Goal: Find contact information

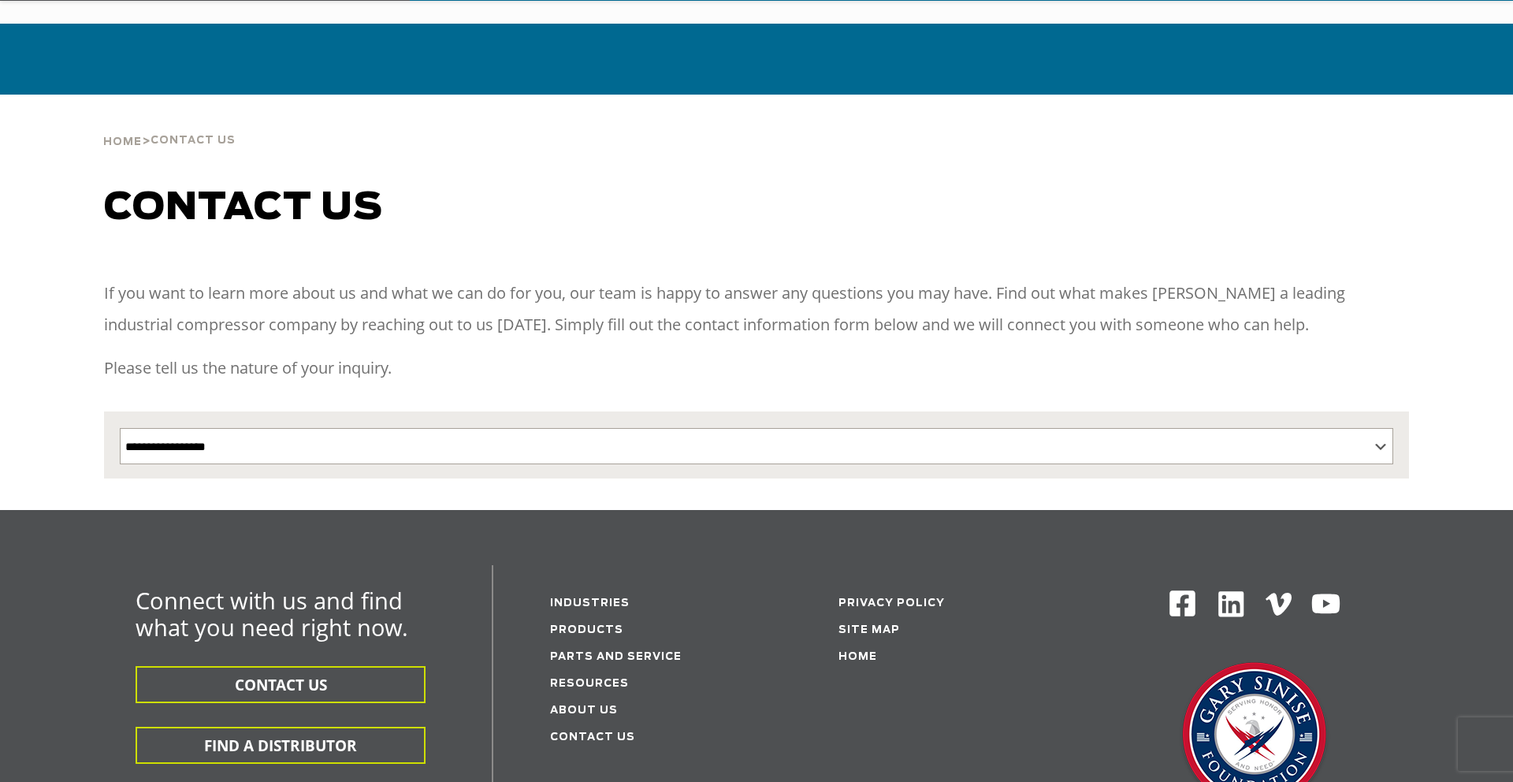
scroll to position [382, 0]
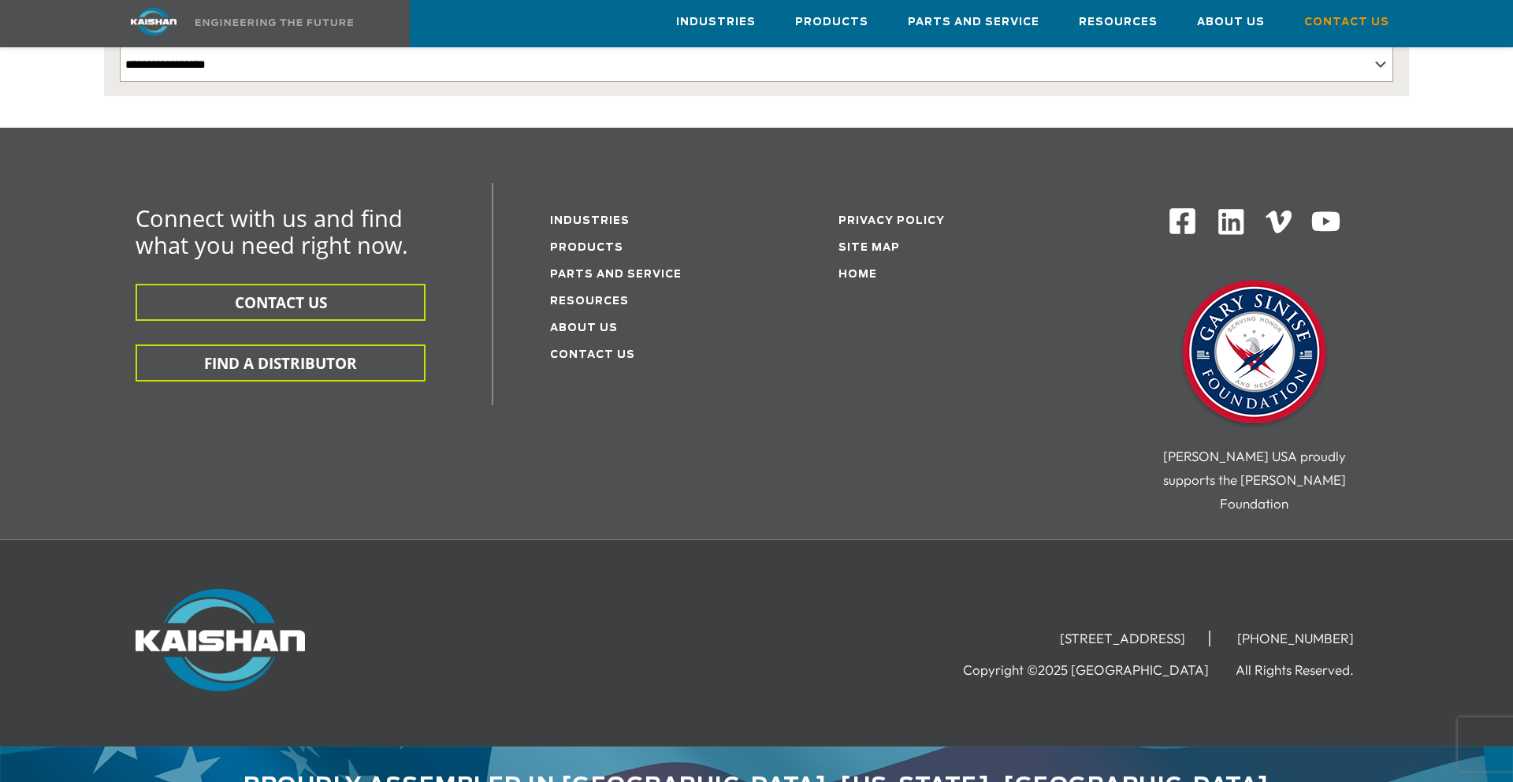
click at [281, 284] on button "CONTACT US" at bounding box center [281, 302] width 290 height 37
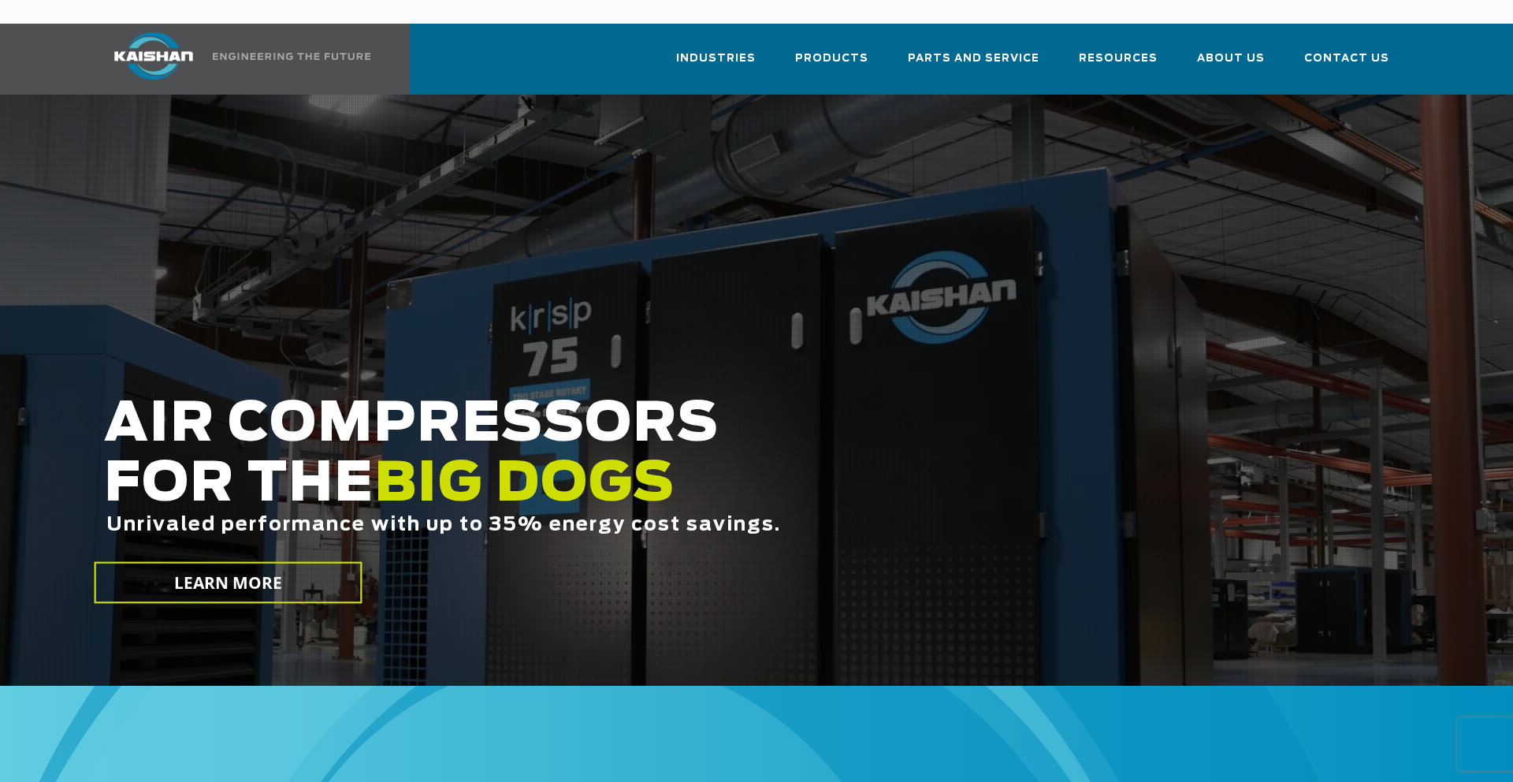
click at [1349, 50] on span "Contact Us" at bounding box center [1346, 59] width 85 height 18
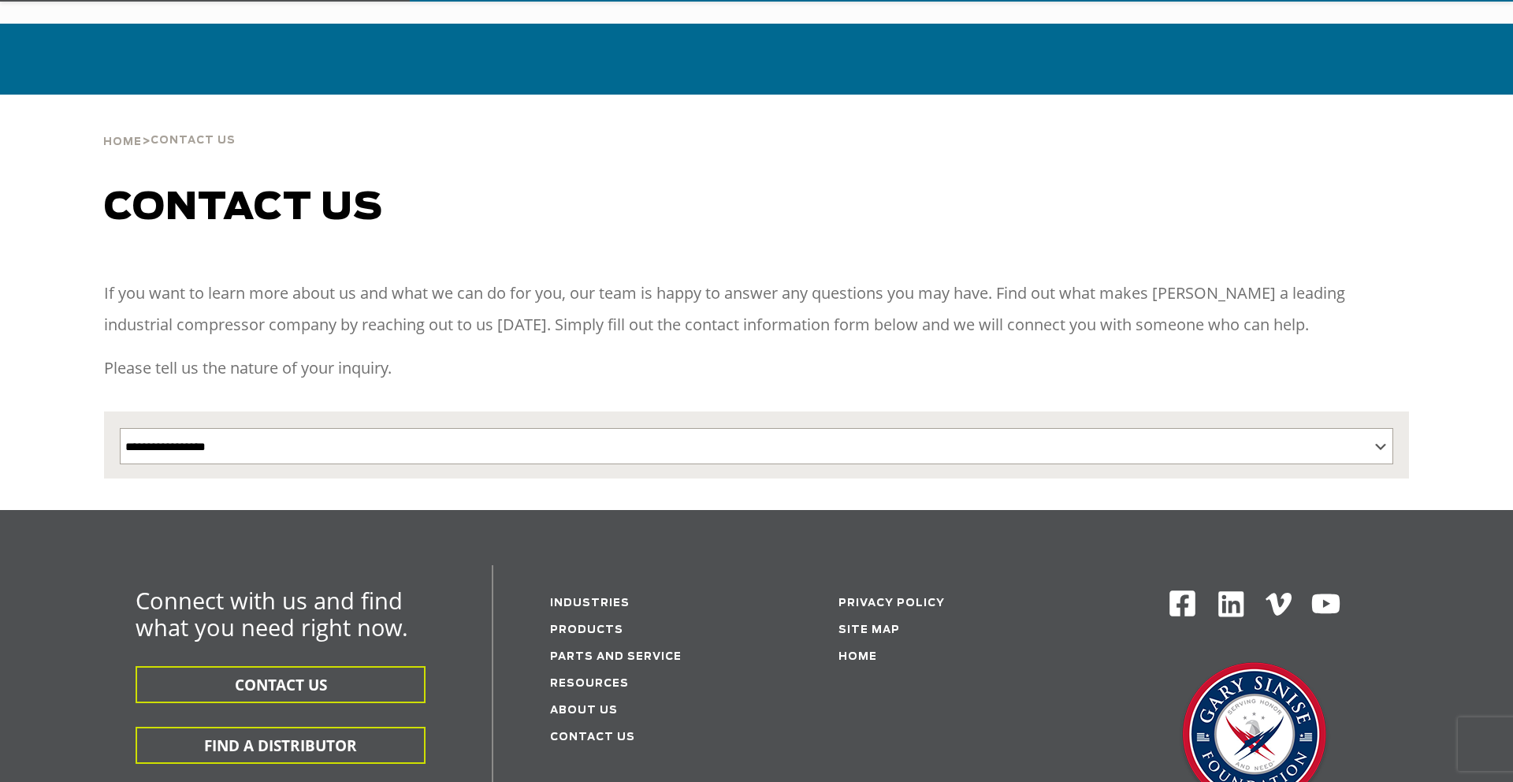
scroll to position [382, 0]
